Goal: Communication & Community: Answer question/provide support

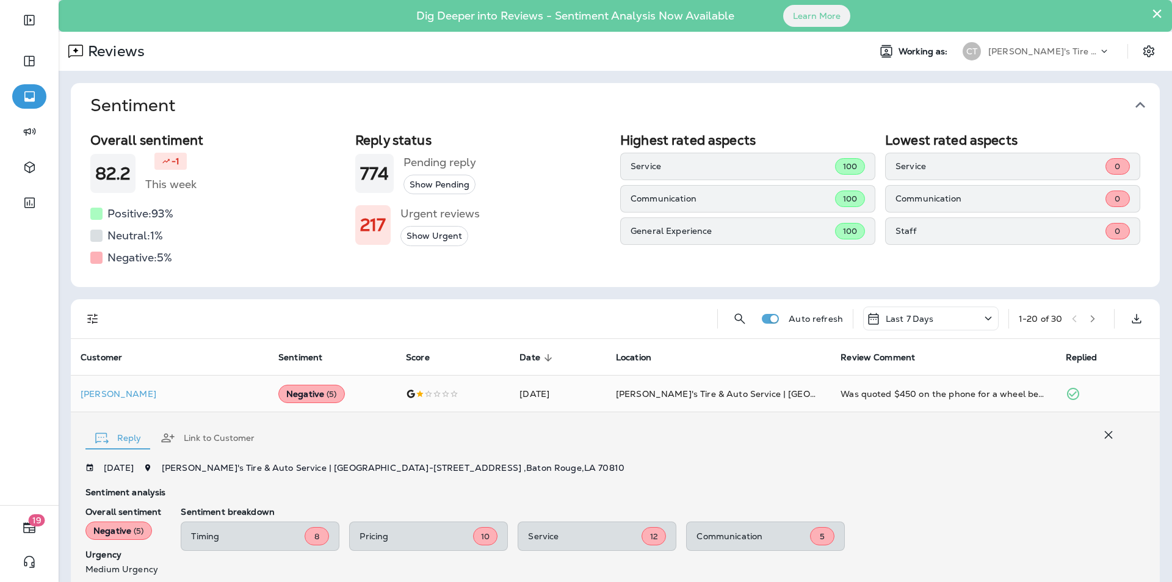
scroll to position [201, 0]
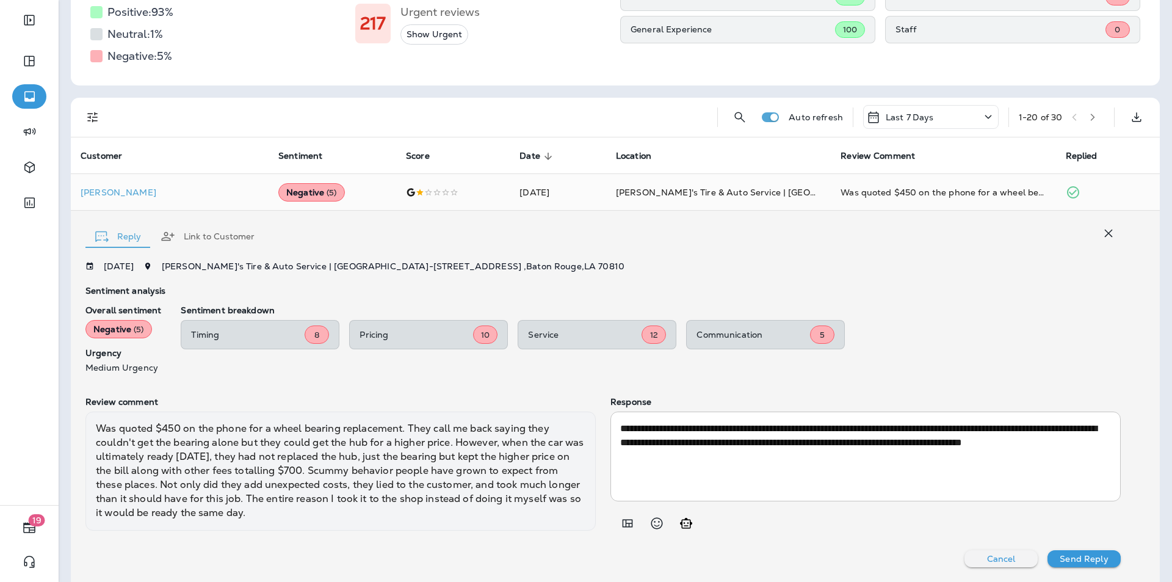
click at [1105, 234] on icon "button" at bounding box center [1109, 233] width 8 height 8
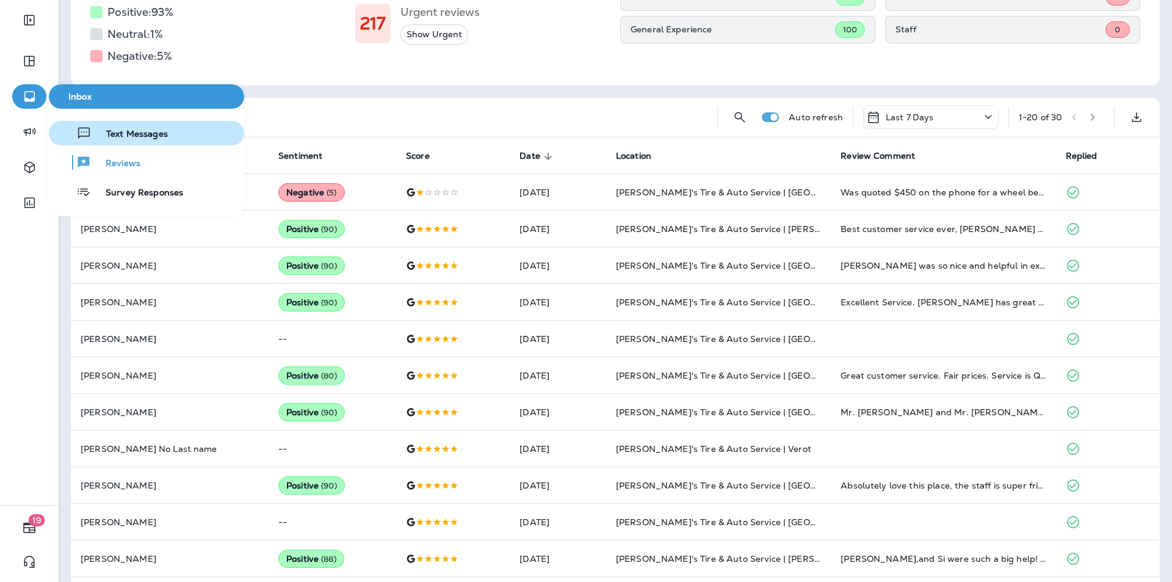
click at [121, 129] on span "Text Messages" at bounding box center [130, 135] width 76 height 12
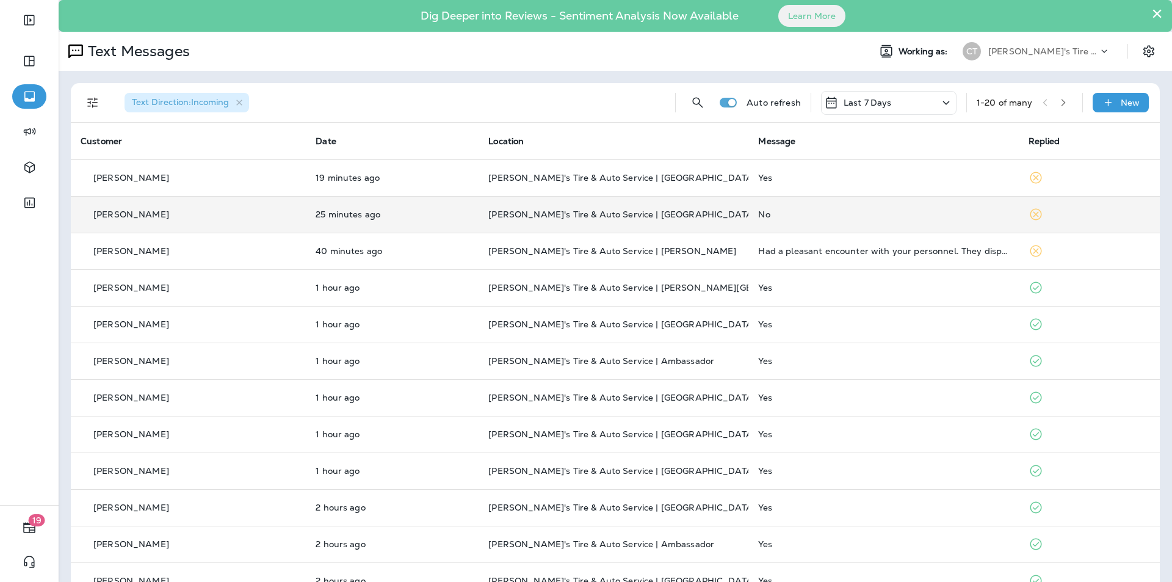
click at [890, 212] on div "No" at bounding box center [883, 214] width 250 height 10
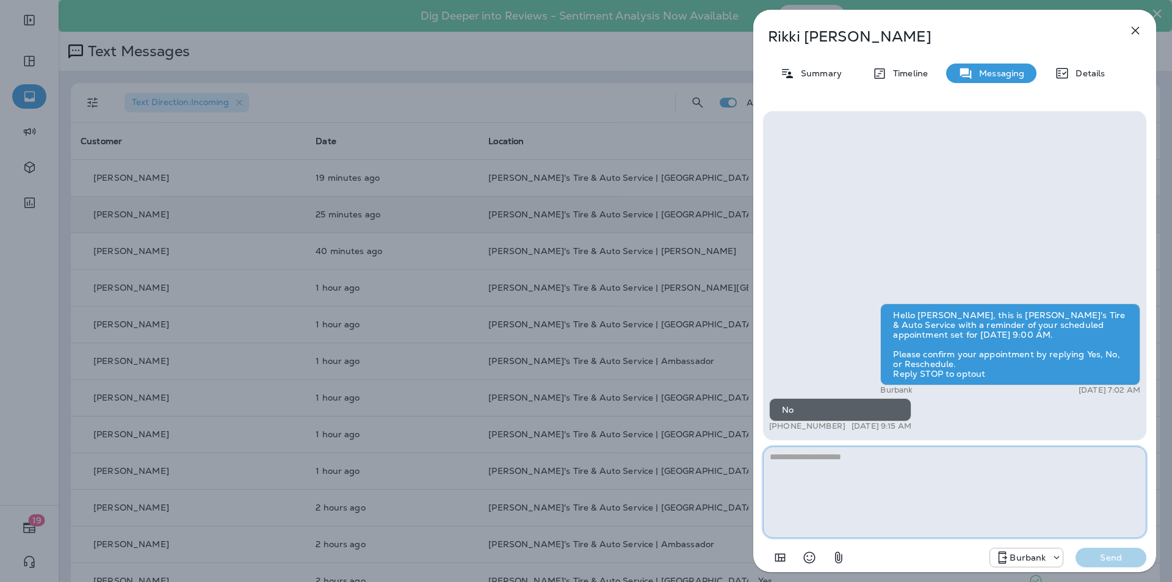
click at [802, 461] on textarea at bounding box center [954, 492] width 383 height 92
paste textarea "**********"
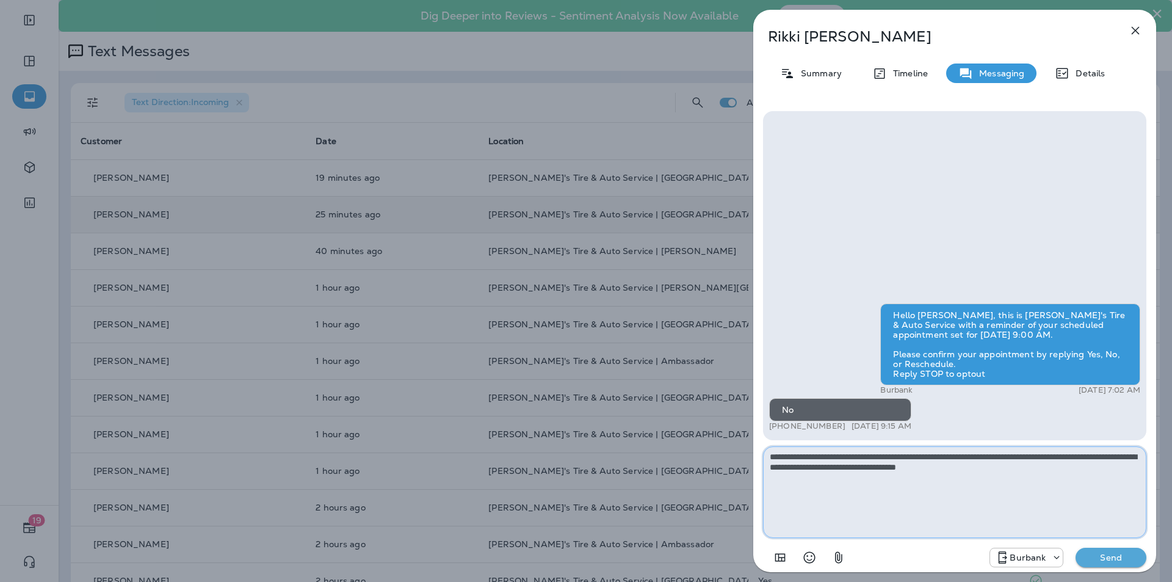
type textarea "**********"
click at [1110, 557] on p "Send" at bounding box center [1110, 557] width 51 height 11
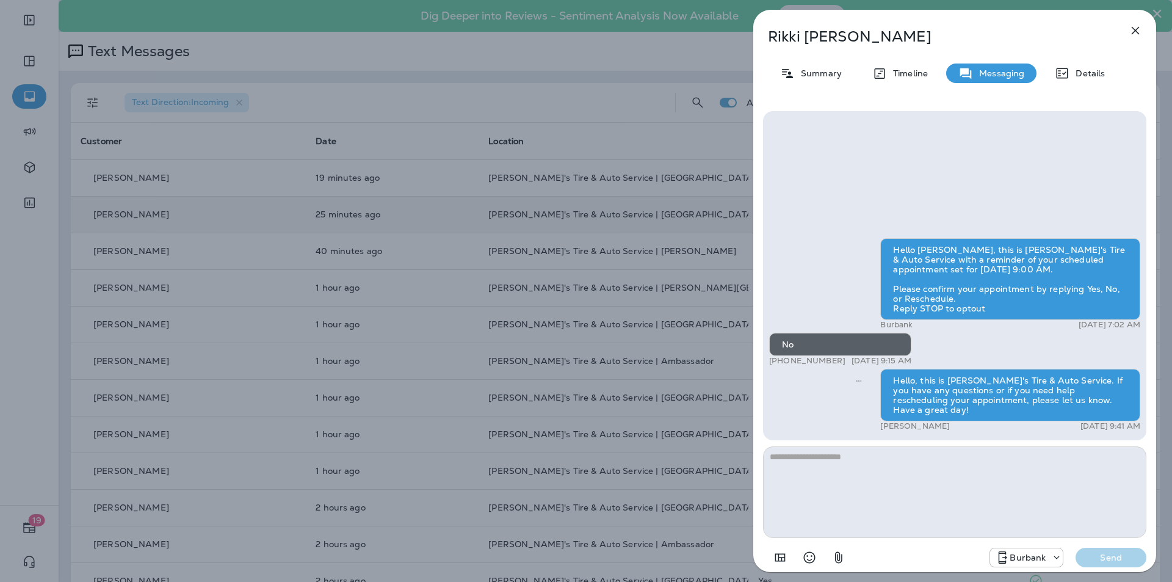
click at [525, 47] on div "[PERSON_NAME] Summary Timeline Messaging Details Hello [PERSON_NAME], this is […" at bounding box center [586, 291] width 1172 height 582
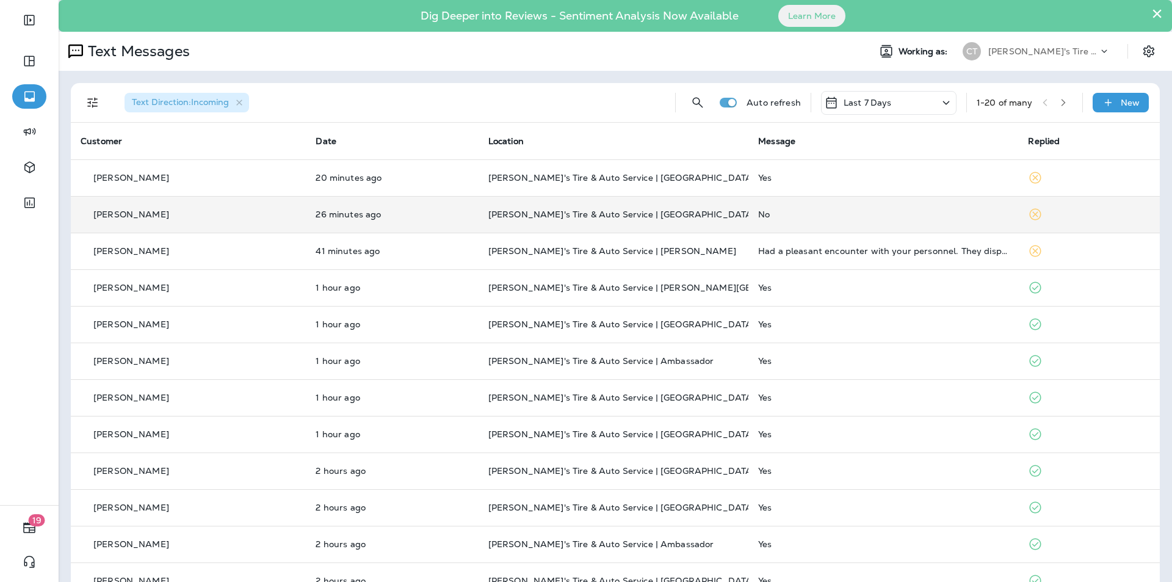
click at [799, 210] on div "No" at bounding box center [883, 214] width 250 height 10
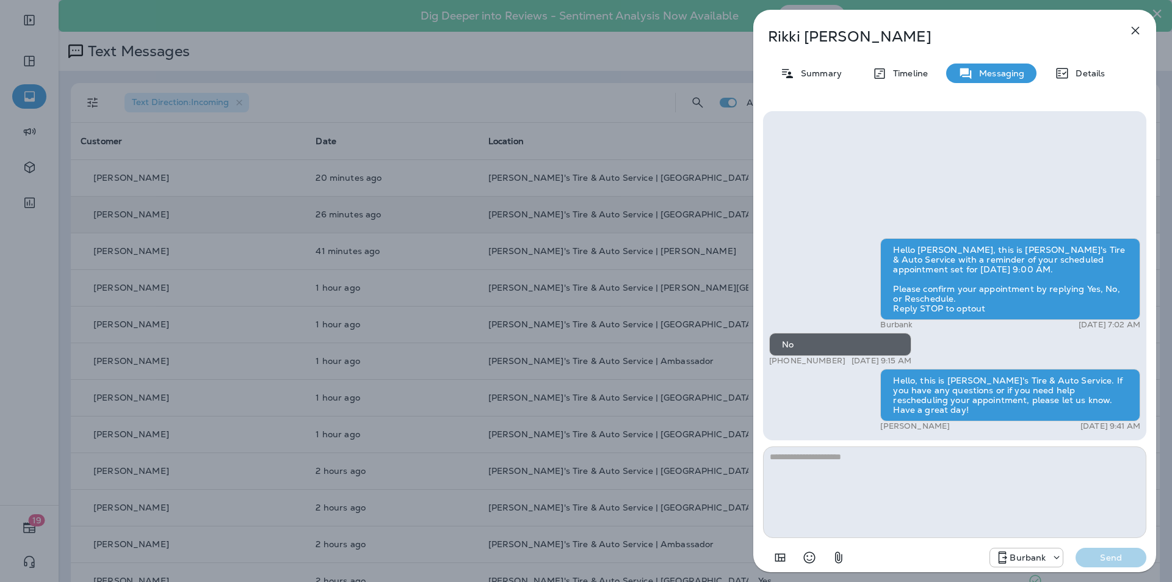
click at [1137, 31] on icon "button" at bounding box center [1135, 30] width 15 height 15
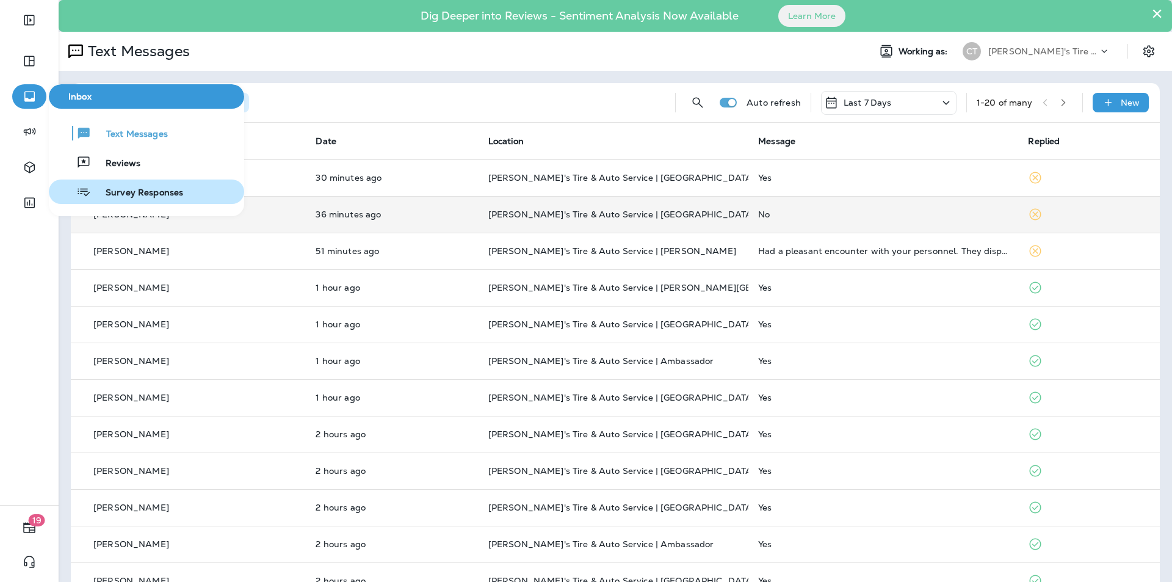
click at [120, 193] on span "Survey Responses" at bounding box center [137, 193] width 92 height 12
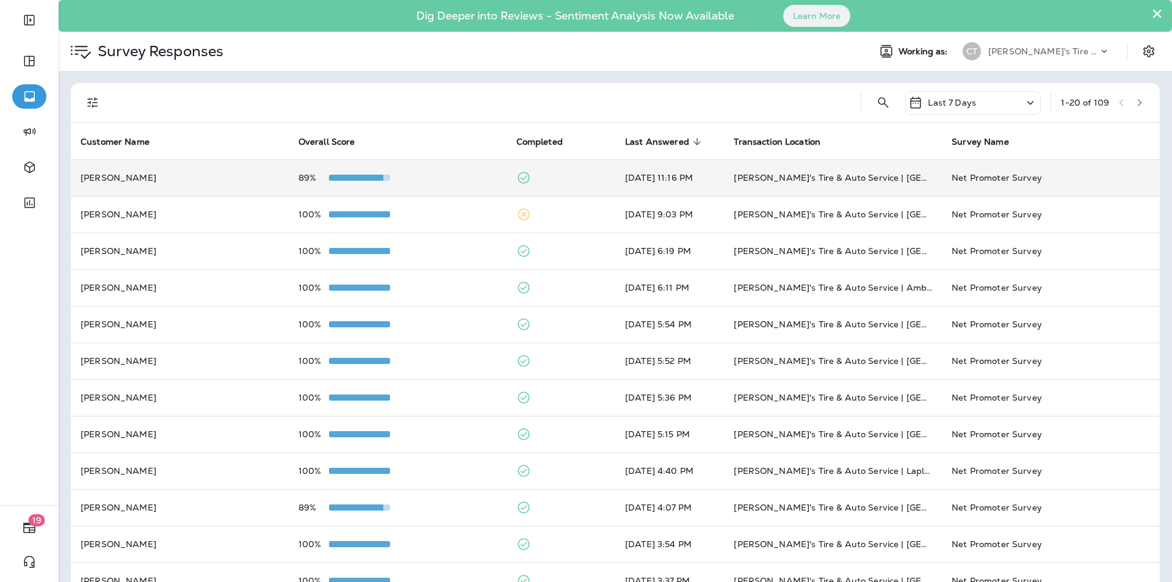
click at [444, 176] on div "89%" at bounding box center [397, 178] width 198 height 10
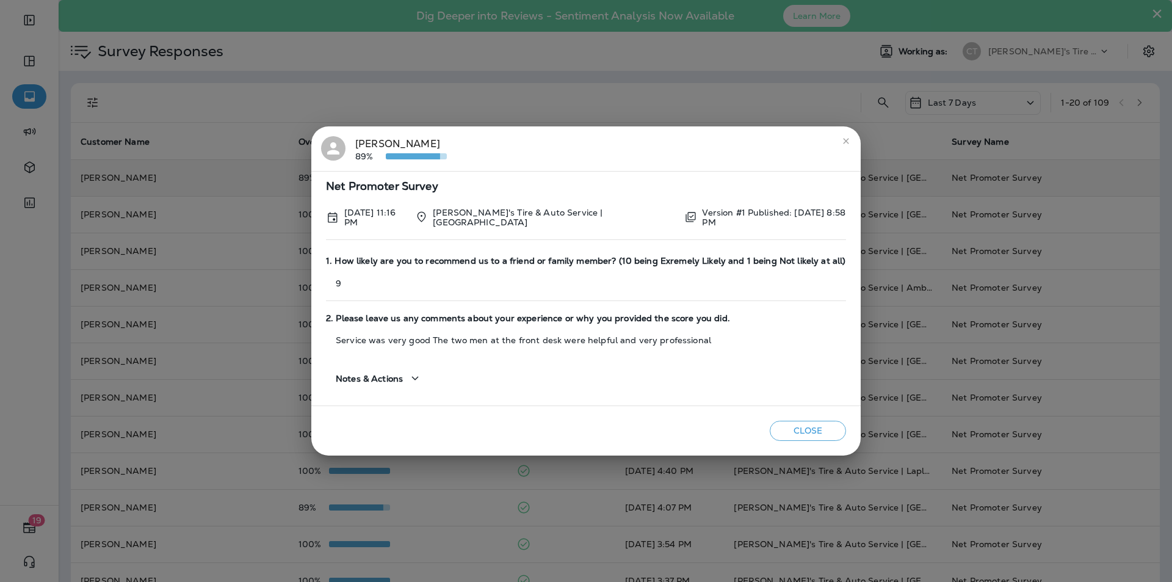
click at [845, 143] on icon "close" at bounding box center [845, 140] width 5 height 5
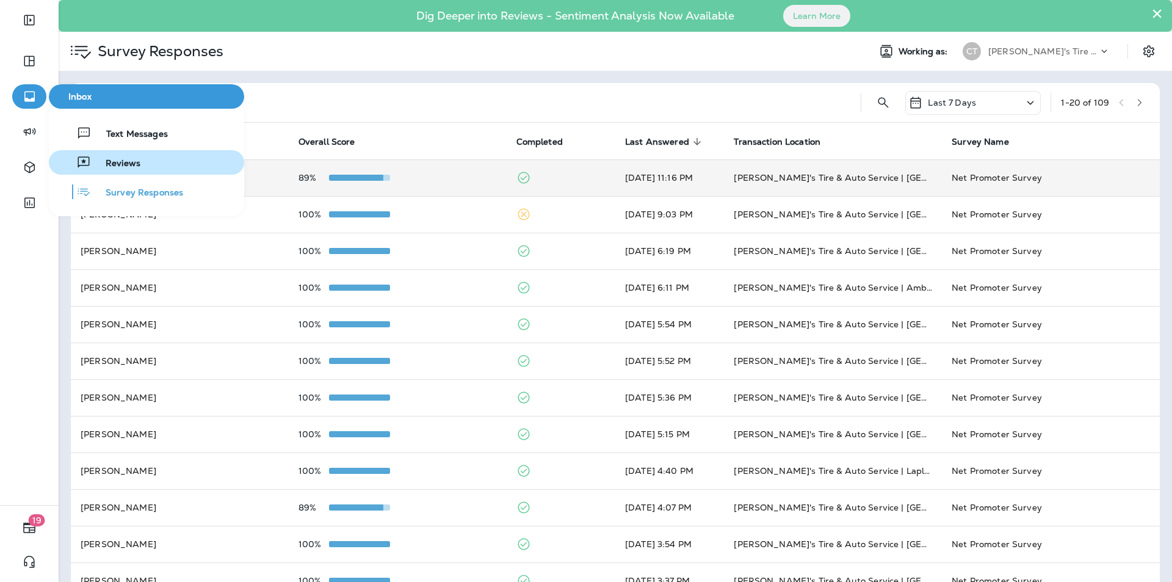
click at [132, 161] on span "Reviews" at bounding box center [115, 164] width 49 height 12
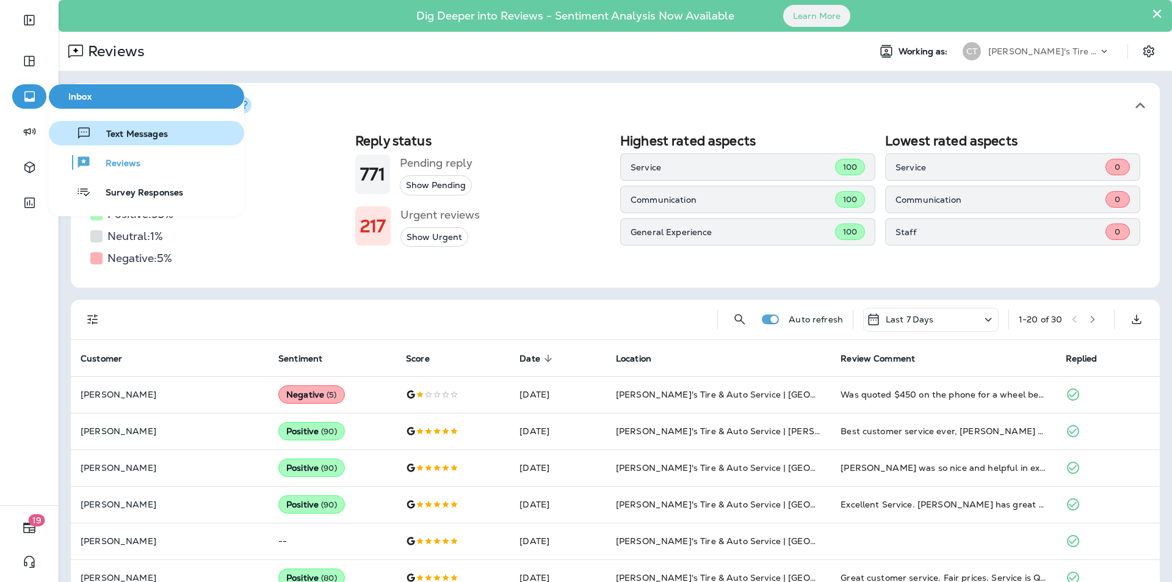
click at [121, 136] on span "Text Messages" at bounding box center [130, 135] width 76 height 12
